Goal: Information Seeking & Learning: Check status

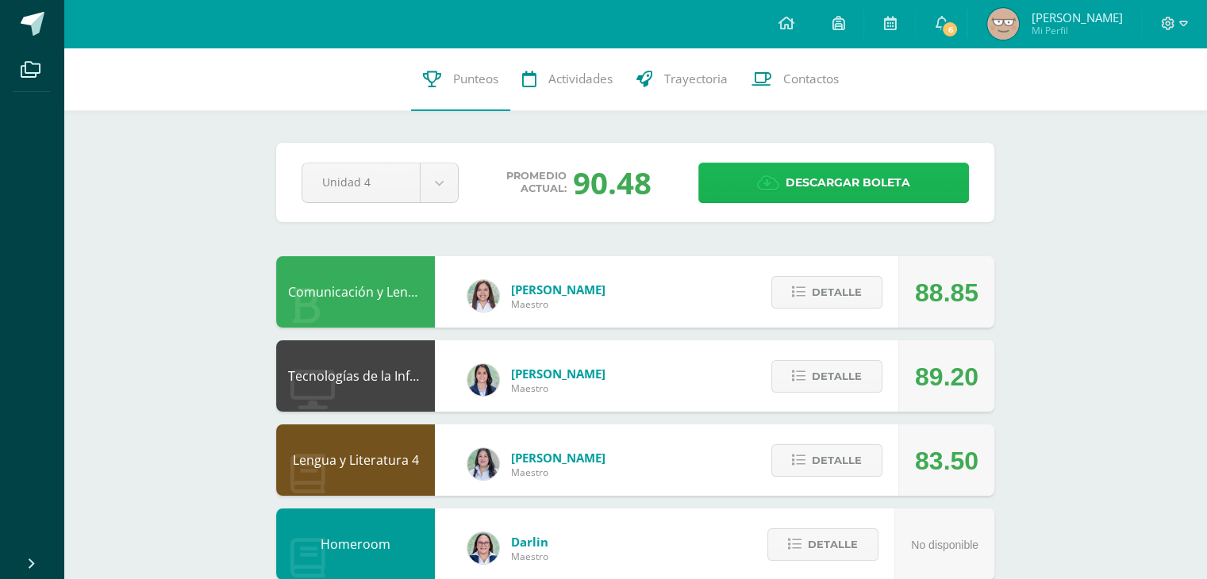
click at [851, 169] on span "Descargar boleta" at bounding box center [847, 182] width 125 height 39
click at [1082, 16] on span "[PERSON_NAME]" at bounding box center [1076, 18] width 91 height 16
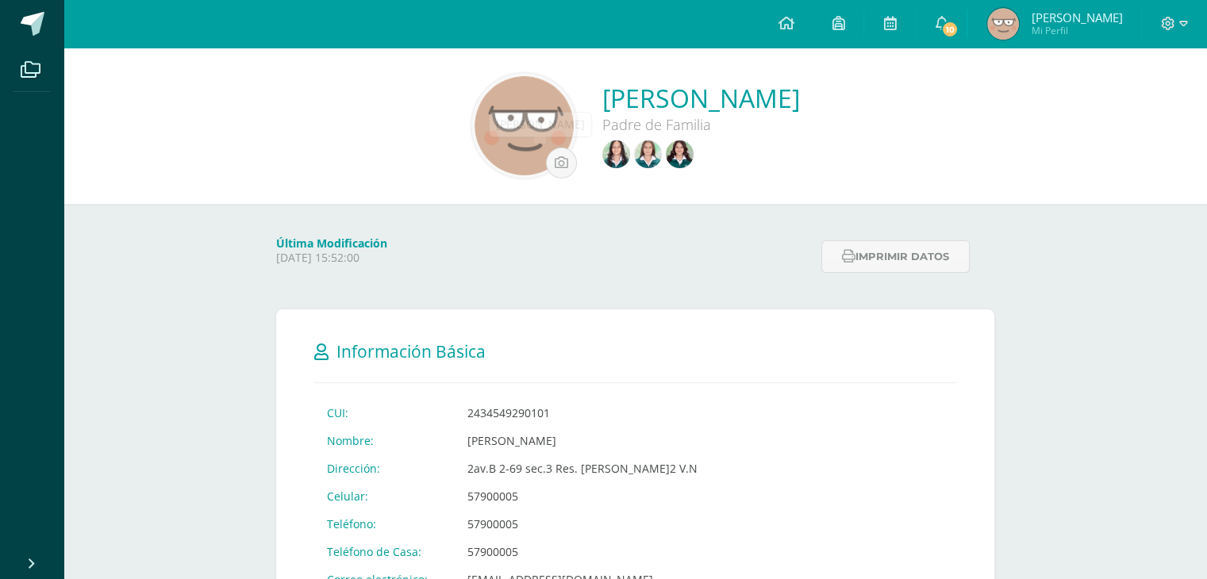
click at [602, 154] on img at bounding box center [616, 154] width 28 height 28
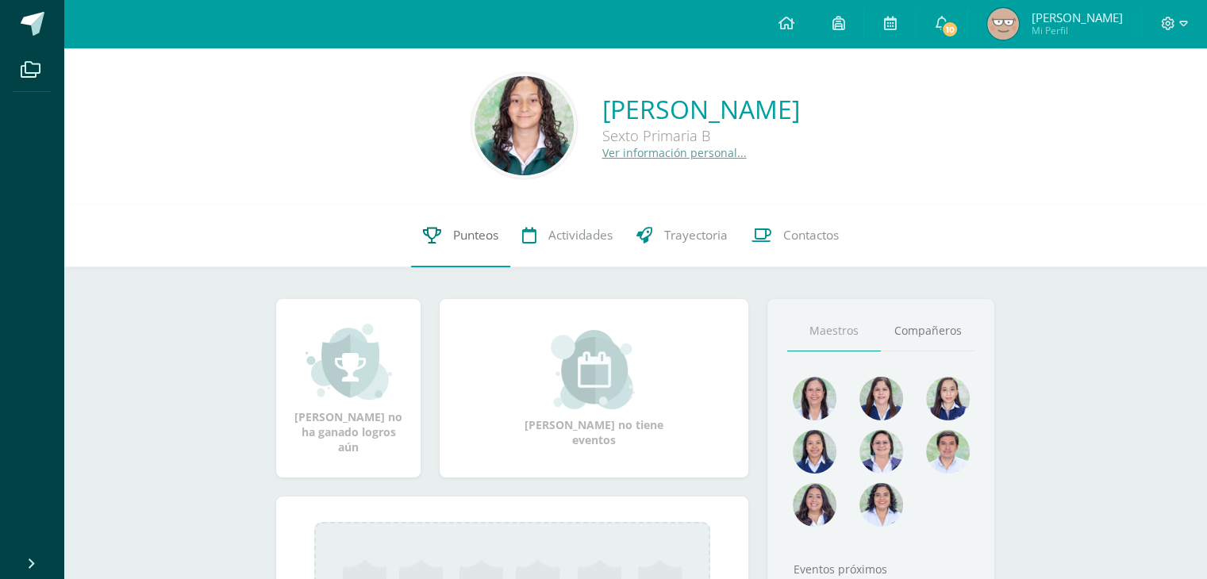
click at [444, 221] on link "Punteos" at bounding box center [460, 235] width 99 height 63
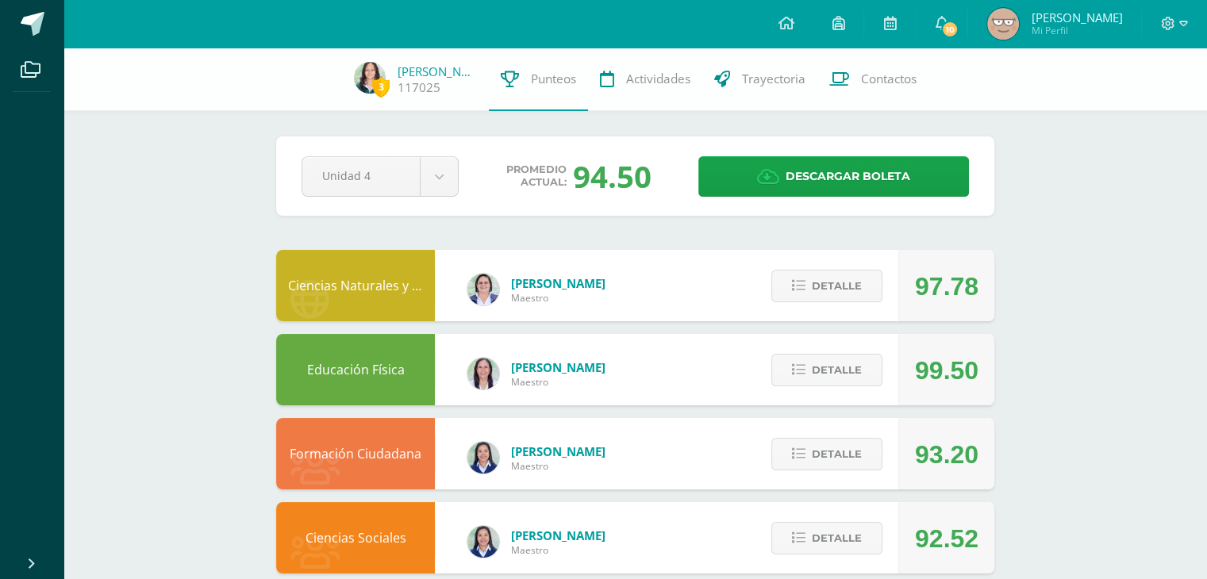
click at [1019, 23] on img at bounding box center [1003, 24] width 32 height 32
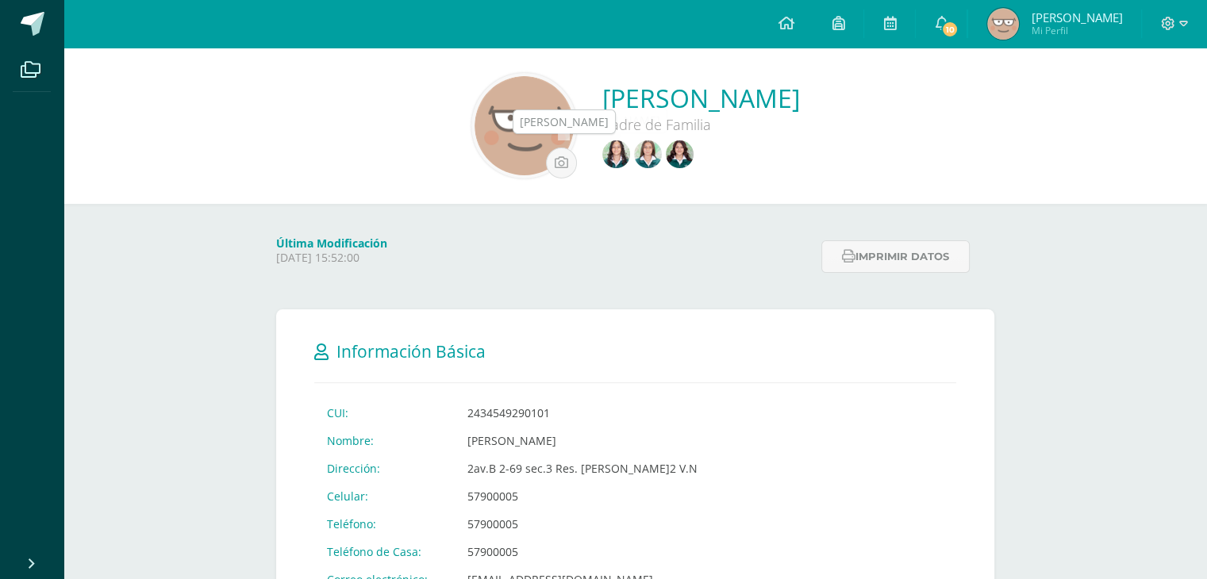
click at [634, 160] on img at bounding box center [648, 154] width 28 height 28
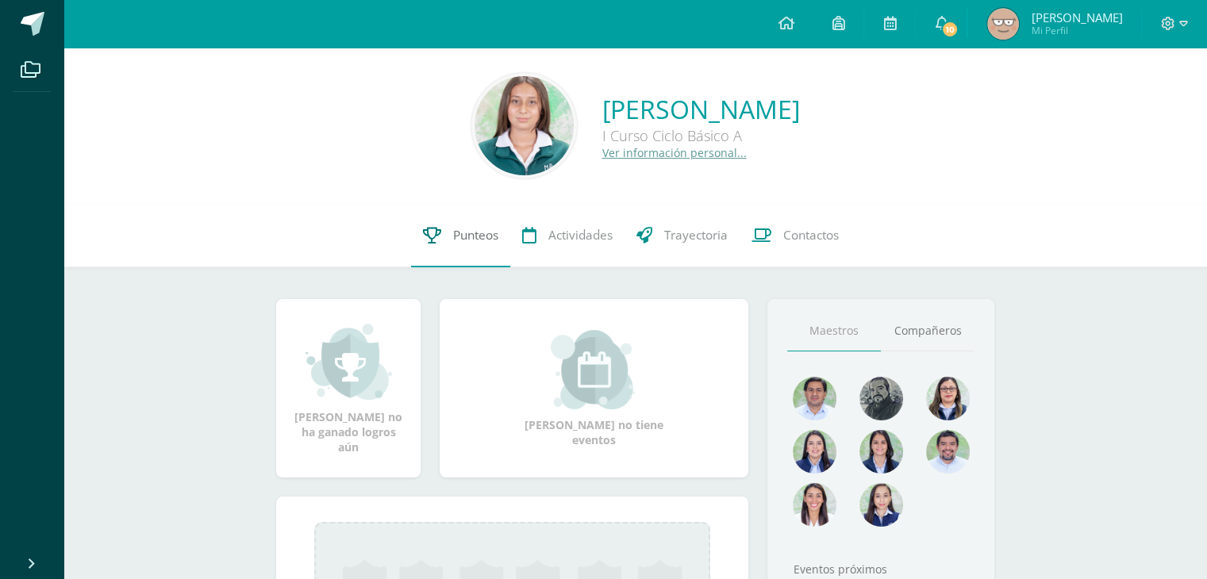
click at [454, 220] on link "Punteos" at bounding box center [460, 235] width 99 height 63
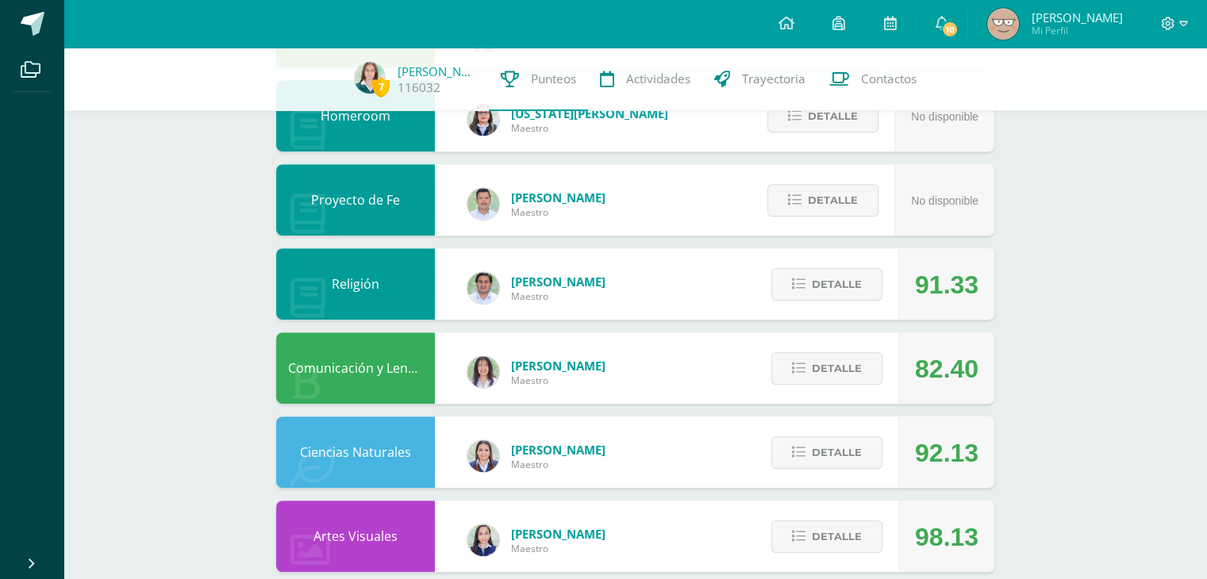
scroll to position [808, 0]
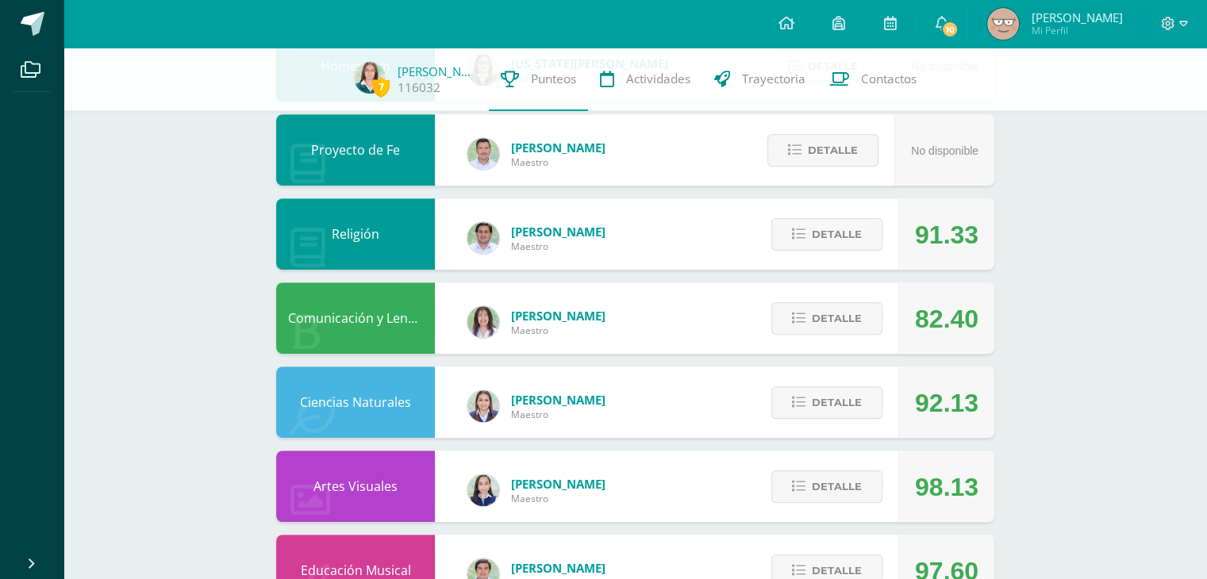
click at [822, 335] on div "Detalle" at bounding box center [822, 317] width 151 height 71
click at [812, 324] on span "Detalle" at bounding box center [837, 318] width 50 height 29
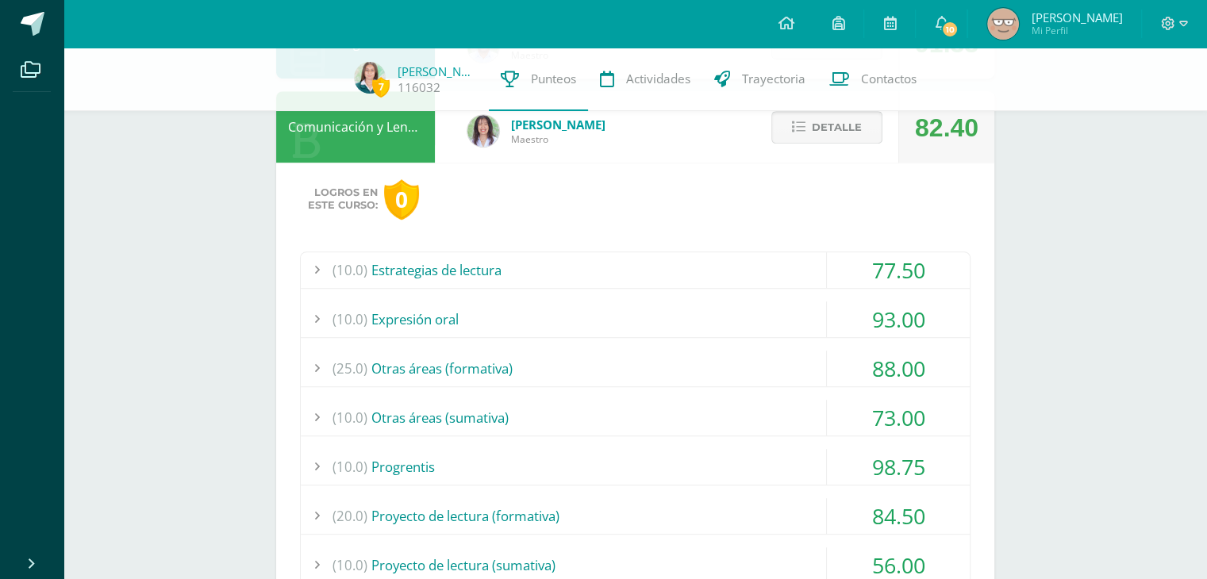
scroll to position [993, 0]
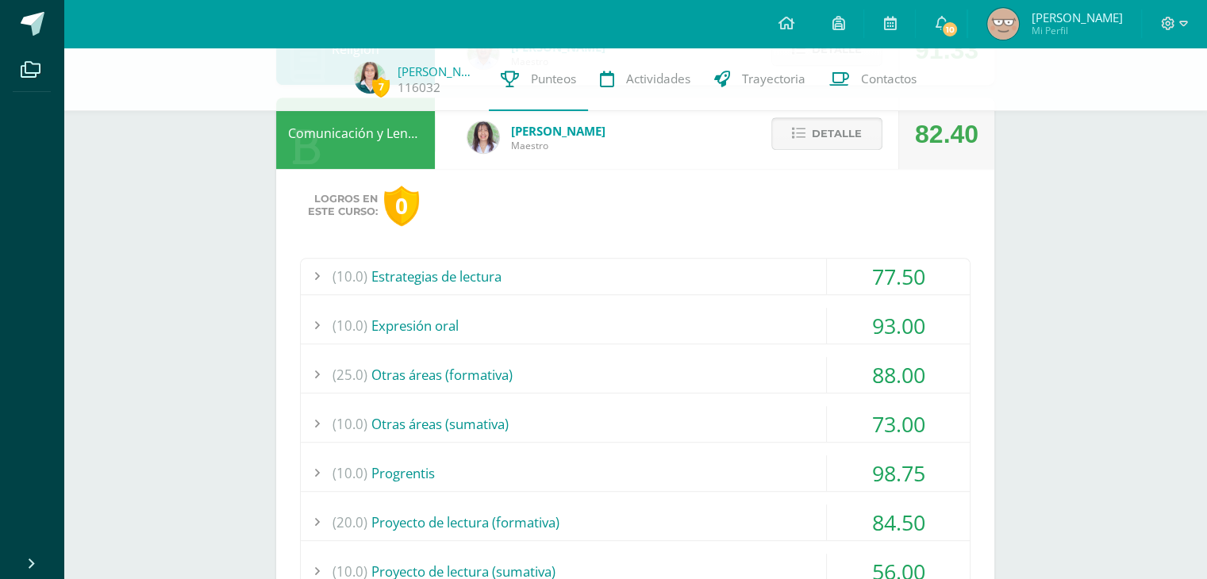
click at [844, 125] on span "Detalle" at bounding box center [837, 133] width 50 height 29
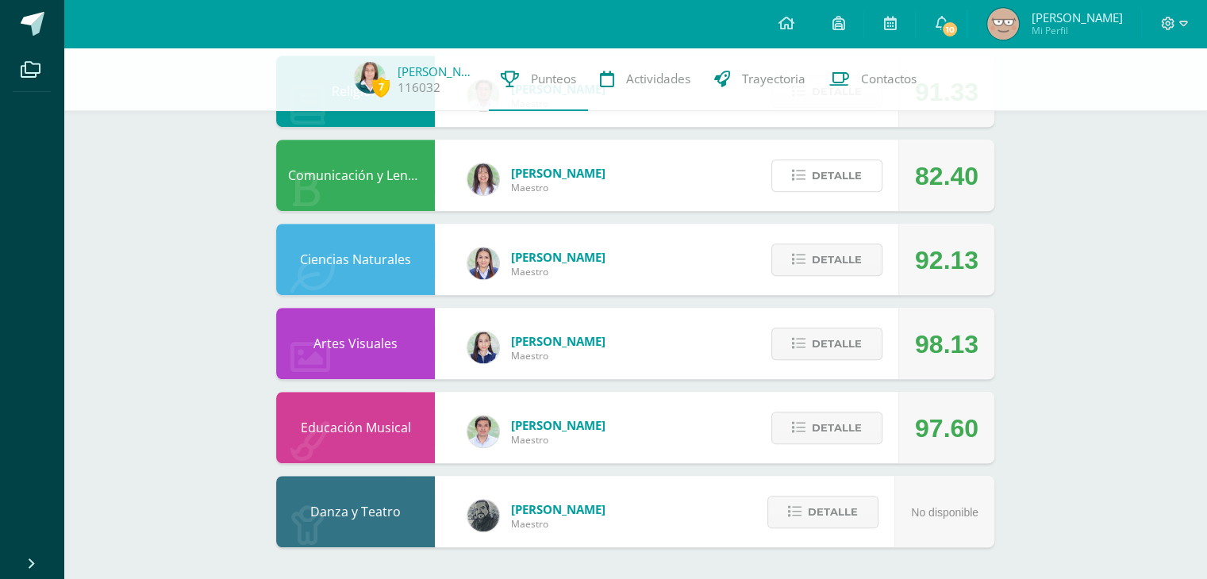
scroll to position [952, 0]
click at [838, 341] on span "Detalle" at bounding box center [837, 343] width 50 height 29
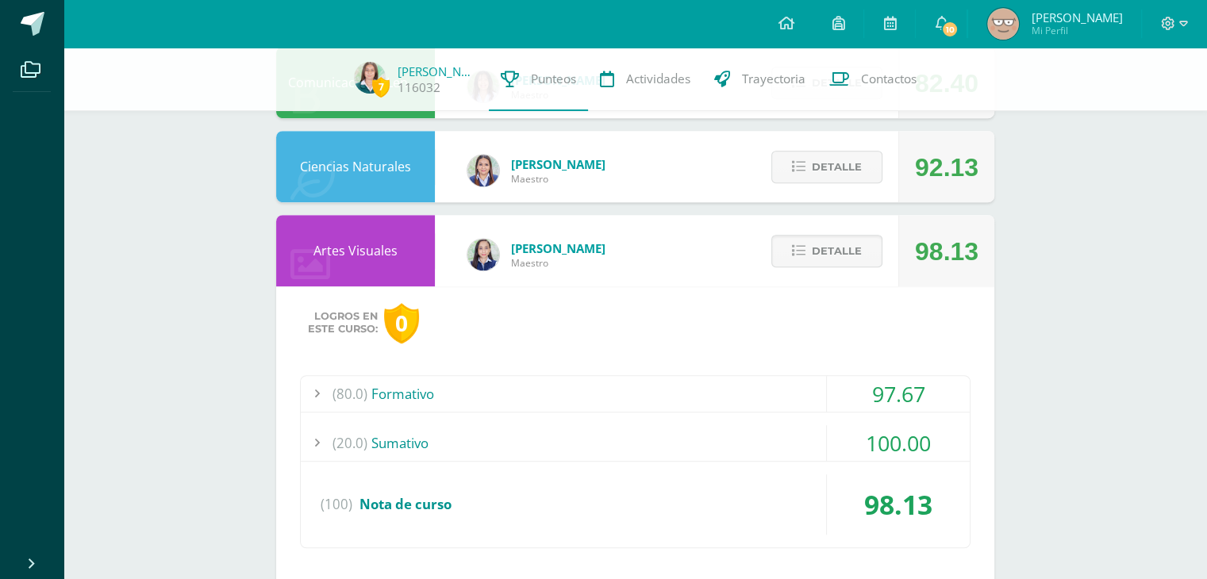
scroll to position [1081, 0]
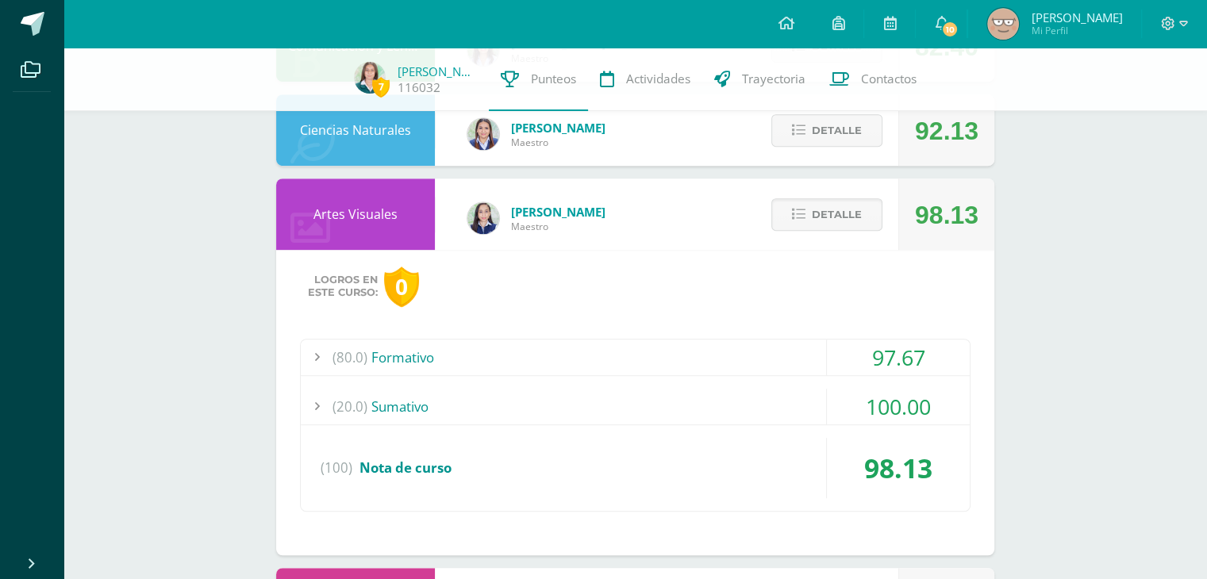
click at [782, 397] on div "(20.0) [GEOGRAPHIC_DATA]" at bounding box center [635, 407] width 669 height 36
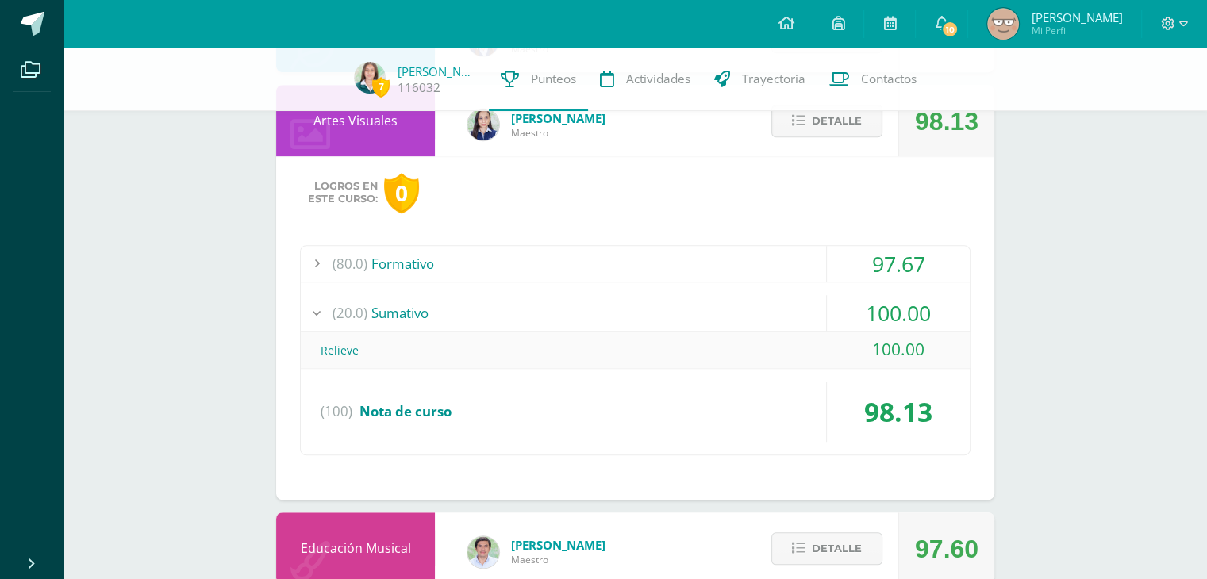
scroll to position [1173, 0]
click at [707, 263] on div "(80.0) Formativo" at bounding box center [635, 265] width 669 height 36
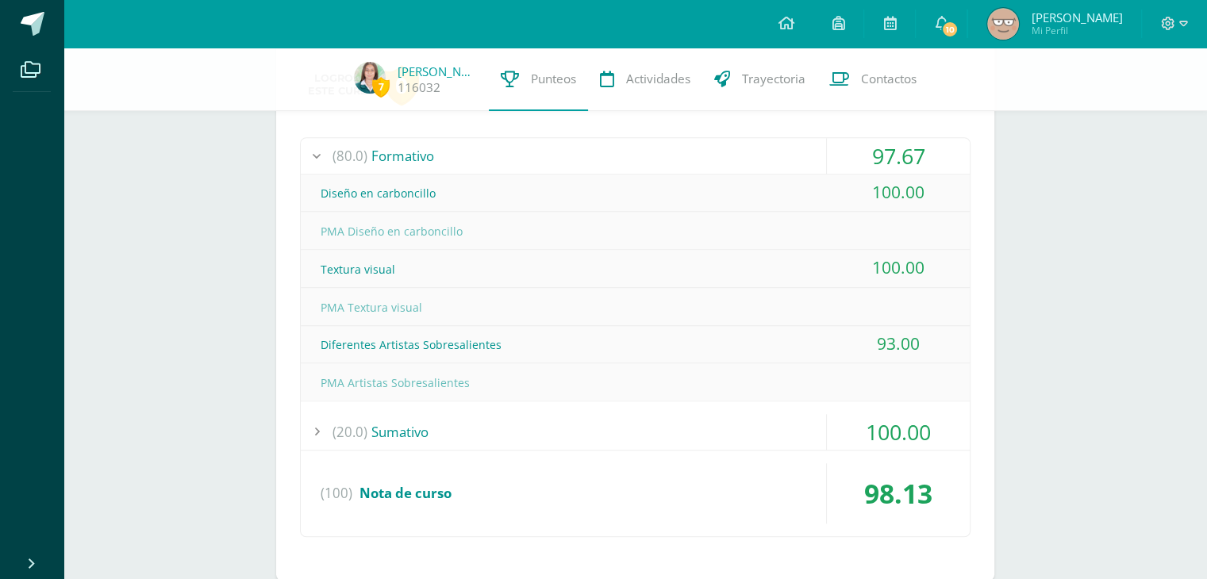
scroll to position [1281, 0]
click at [778, 159] on div "(80.0) Formativo" at bounding box center [635, 157] width 669 height 36
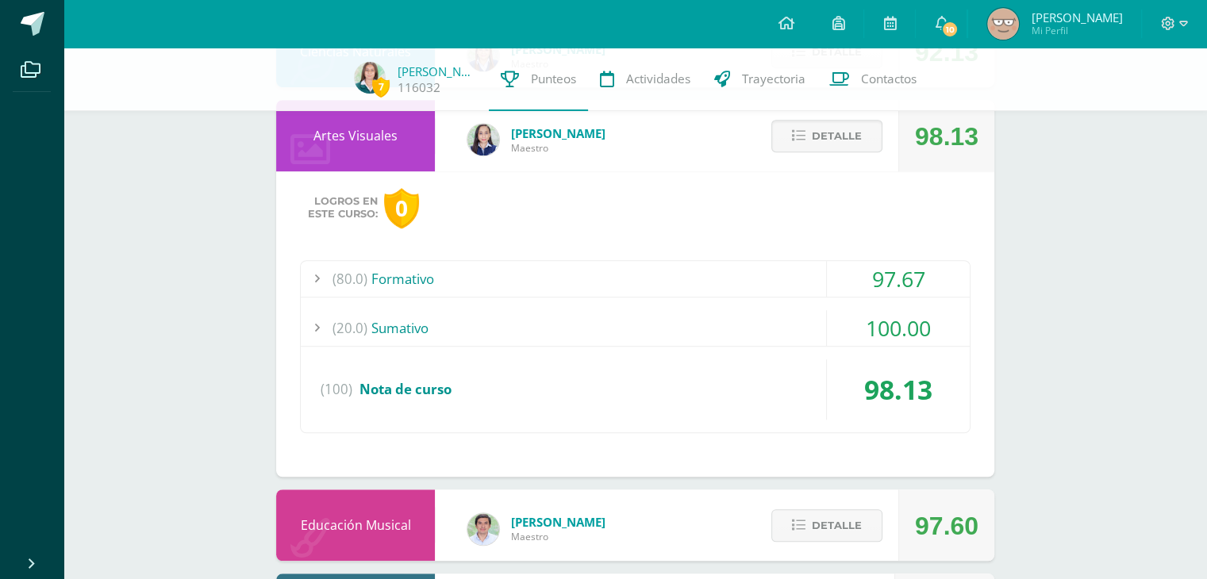
scroll to position [1154, 0]
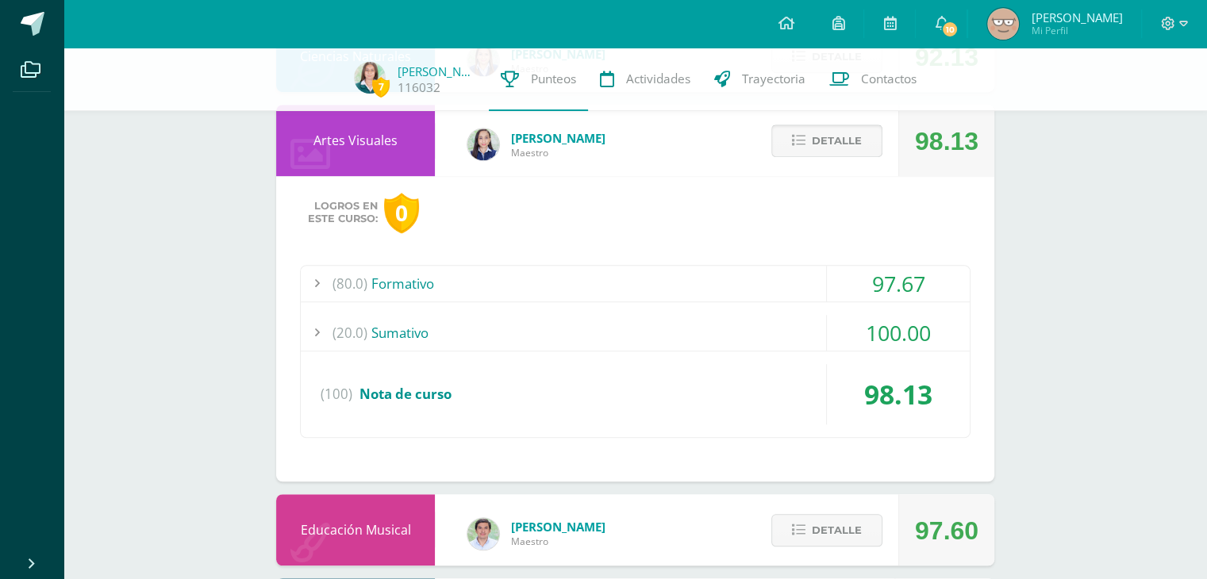
click at [820, 147] on span "Detalle" at bounding box center [837, 140] width 50 height 29
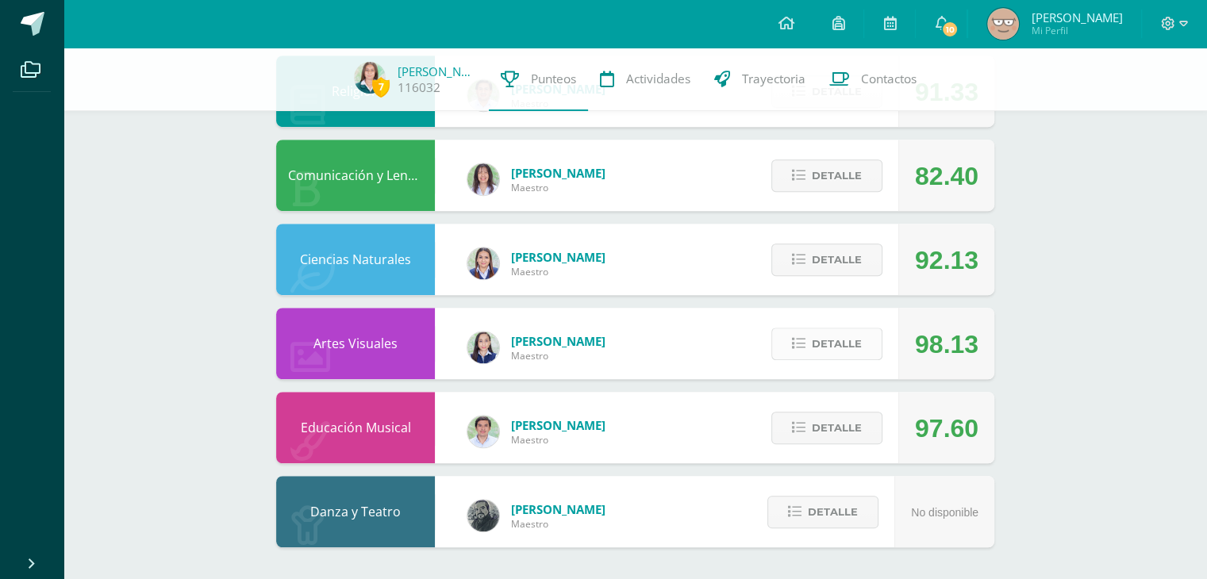
scroll to position [952, 0]
click at [825, 348] on span "Detalle" at bounding box center [837, 343] width 50 height 29
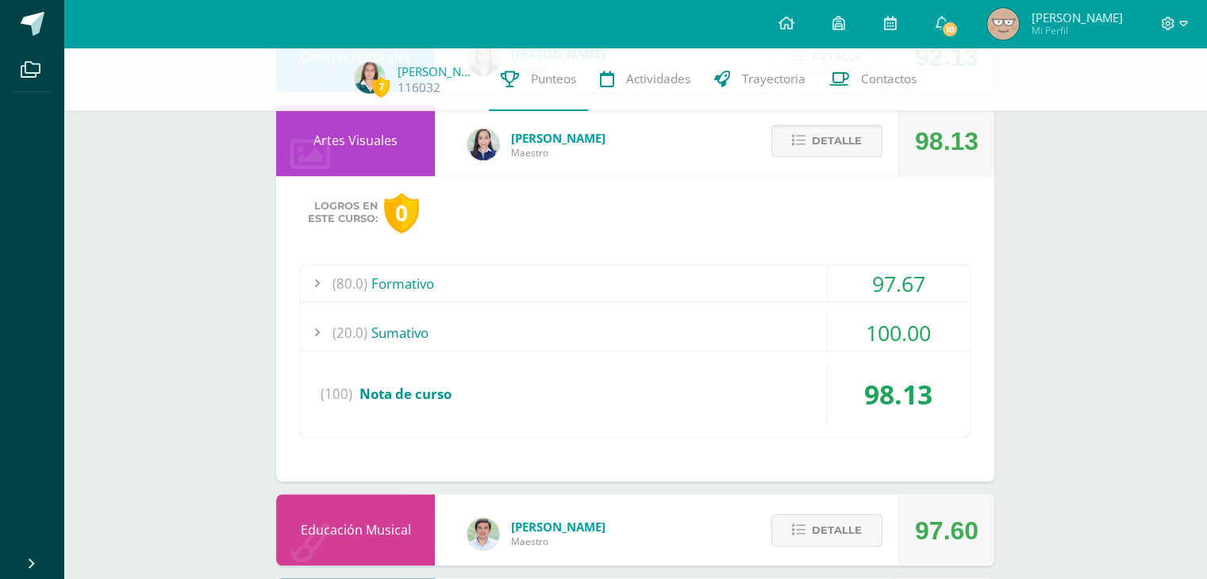
scroll to position [1164, 0]
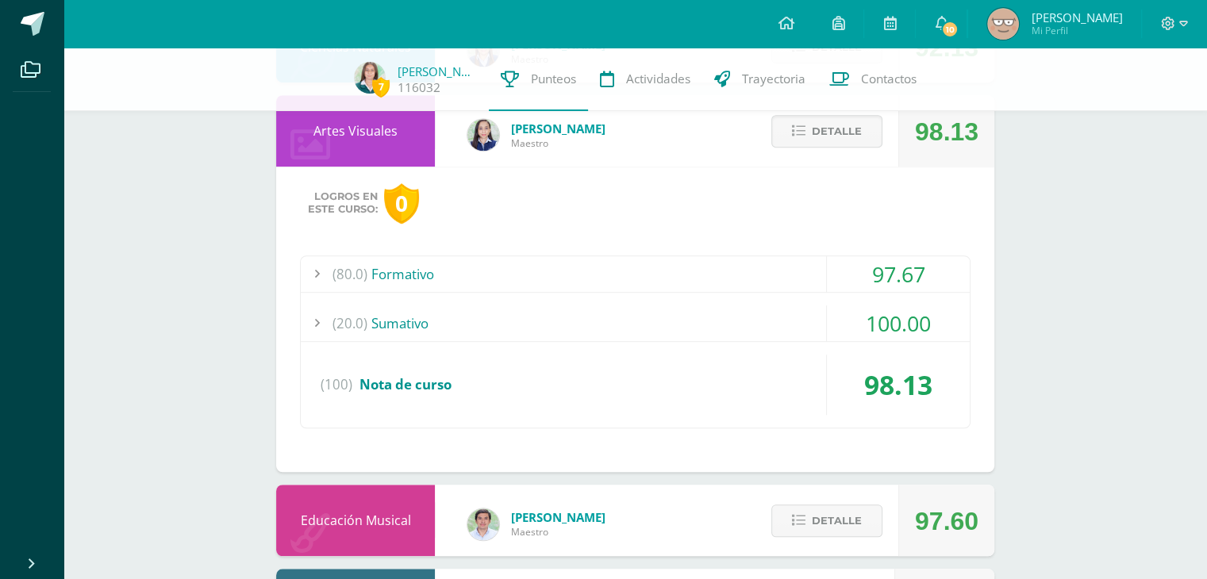
click at [780, 263] on div "(80.0) Formativo" at bounding box center [635, 274] width 669 height 36
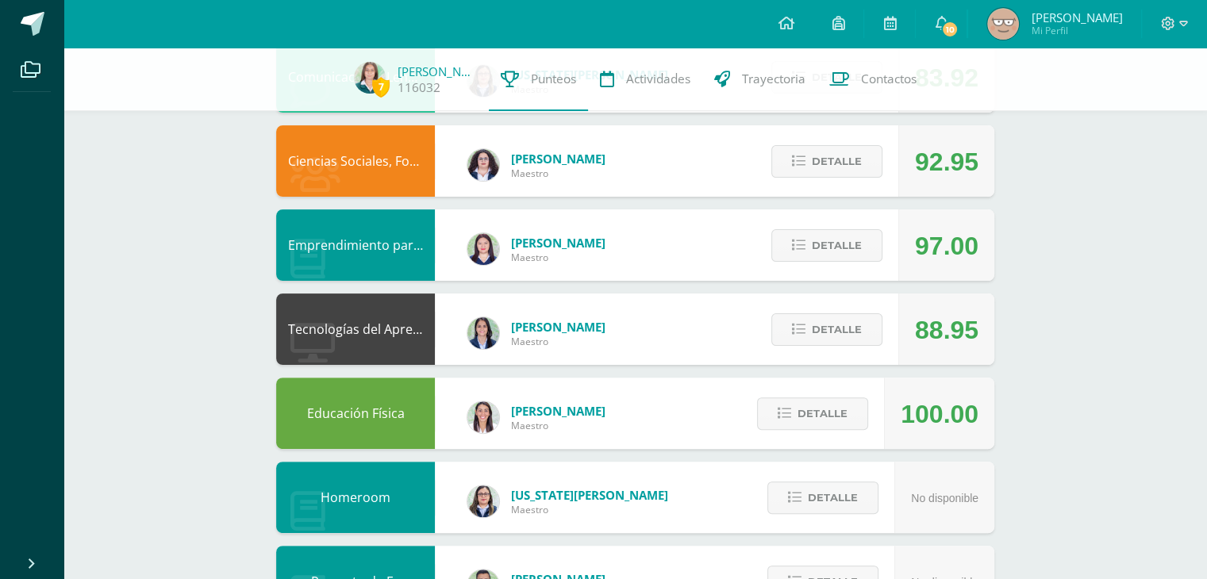
scroll to position [0, 0]
